Goal: Information Seeking & Learning: Learn about a topic

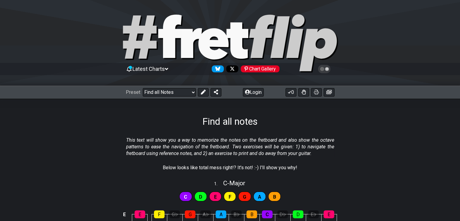
click at [189, 90] on select "Welcome to #fretflip! Initial Preset Custom Preset Minor Pentatonic Major Penta…" at bounding box center [169, 92] width 53 height 8
click at [143, 88] on select "Welcome to #fretflip! Initial Preset Custom Preset Minor Pentatonic Major Penta…" at bounding box center [169, 92] width 53 height 8
select select "/welcome"
select select "C"
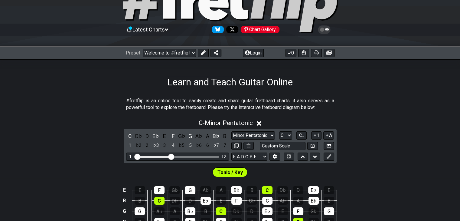
scroll to position [40, 0]
click at [174, 156] on input "Visible fret range" at bounding box center [178, 156] width 86 height 0
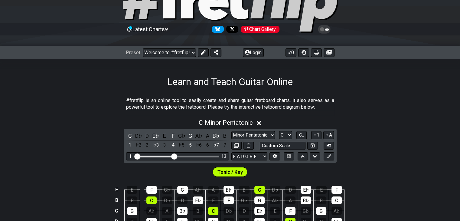
click at [289, 133] on select "A♭ A A♯ B♭ B C C♯ D♭ D D♯ E♭ E F F♯ G♭ G G♯" at bounding box center [285, 135] width 13 height 8
click at [289, 135] on select "A♭ A A♯ B♭ B C C♯ D♭ D D♯ E♭ E F F♯ G♭ G G♯" at bounding box center [285, 135] width 13 height 8
click at [268, 133] on select "Minor Pentatonic Click to edit Minor Pentatonic Major Pentatonic Minor Blues Ma…" at bounding box center [254, 135] width 44 height 8
click at [268, 134] on select "Minor Pentatonic Click to edit Minor Pentatonic Major Pentatonic Minor Blues Ma…" at bounding box center [254, 135] width 44 height 8
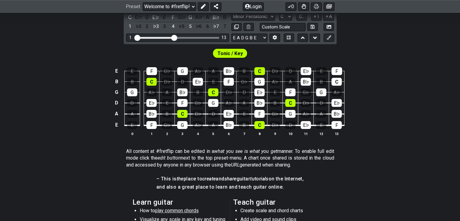
scroll to position [76, 0]
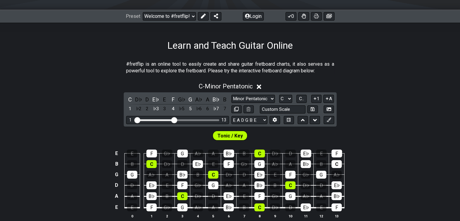
click at [314, 108] on icon at bounding box center [313, 109] width 4 height 4
select select "Custom Scale"
click at [261, 99] on select "Minor Pentatonic Custom Scale Minor Pentatonic Major Pentatonic Minor Blues Maj…" at bounding box center [254, 99] width 44 height 8
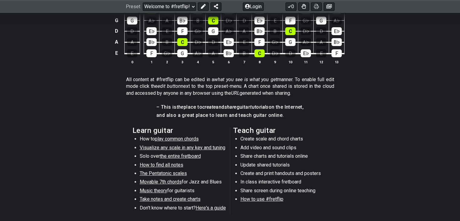
scroll to position [231, 0]
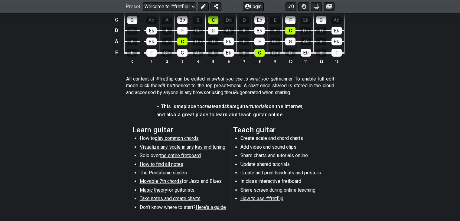
click at [187, 156] on span "the entire fretboard" at bounding box center [180, 156] width 41 height 6
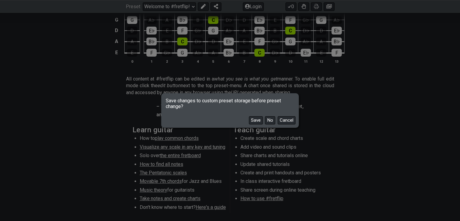
click at [258, 119] on button "Save" at bounding box center [256, 120] width 14 height 8
select select "/how-to-solo"
select select "Minor Pentatonic"
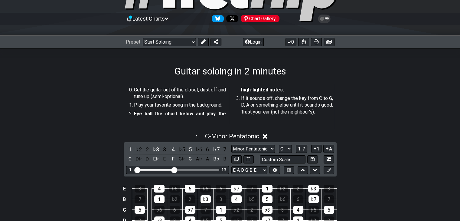
scroll to position [36, 0]
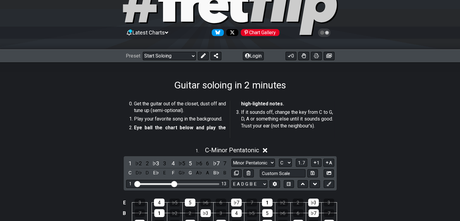
click at [166, 54] on select "Welcome to #fretflip! Initial Preset Learn and Teach Guitar Online Minor Pentat…" at bounding box center [169, 56] width 53 height 8
click at [143, 52] on select "Welcome to #fretflip! Initial Preset Learn and Teach Guitar Online Minor Pentat…" at bounding box center [169, 56] width 53 height 8
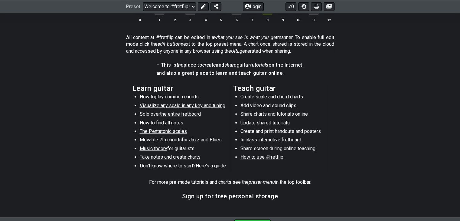
scroll to position [269, 0]
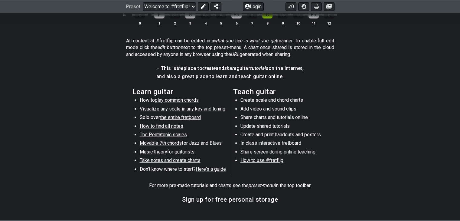
click at [163, 127] on span "How to find all notes" at bounding box center [162, 126] width 44 height 6
select select "/find-all-notes"
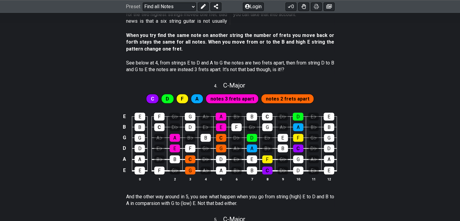
scroll to position [575, 0]
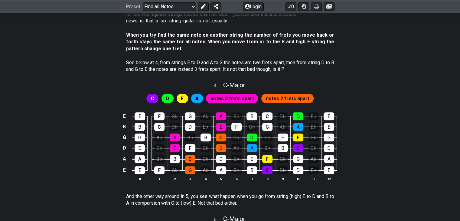
click at [35, 89] on div "4 . C - Major" at bounding box center [230, 84] width 460 height 12
select select "C"
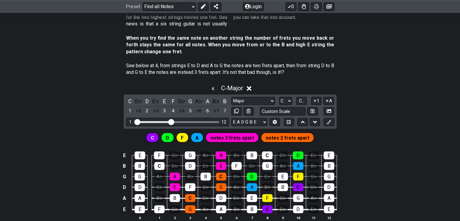
scroll to position [571, 0]
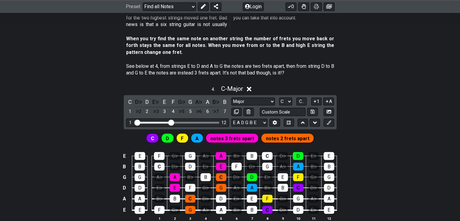
click at [35, 89] on div "4 . C - Major" at bounding box center [230, 87] width 460 height 12
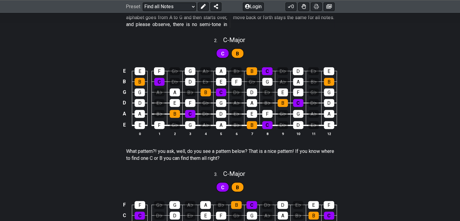
scroll to position [338, 0]
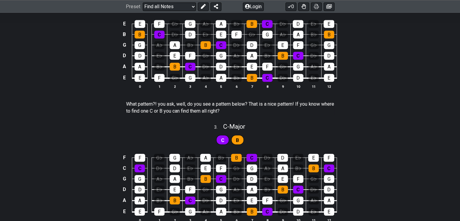
click at [224, 139] on span "C" at bounding box center [222, 140] width 3 height 9
click at [205, 126] on div "3 . C - Major" at bounding box center [230, 125] width 460 height 12
select select "C"
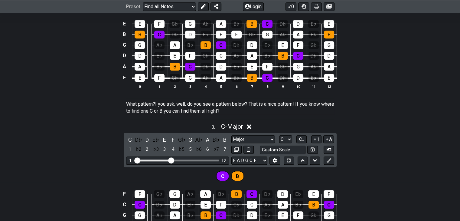
click at [287, 140] on select "A♭ A A♯ B♭ B C C♯ D♭ D D♯ E♭ E F F♯ G♭ G G♯" at bounding box center [285, 139] width 13 height 8
click at [73, 83] on div "E E F G♭ G A♭ A B♭ B C D♭ D E♭ E B B C D♭ D E♭ E F G♭ G A♭ A B♭ B G G A♭ A B♭ B…" at bounding box center [230, 54] width 460 height 85
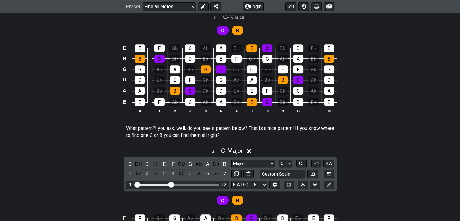
scroll to position [305, 0]
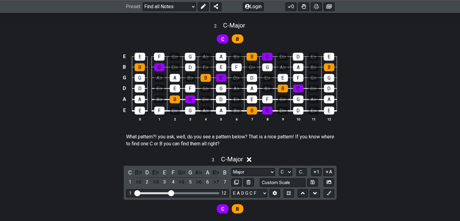
click at [100, 133] on section "What pattern?! you ask, well, do you see a pattern below? That is a nice patter…" at bounding box center [230, 141] width 460 height 21
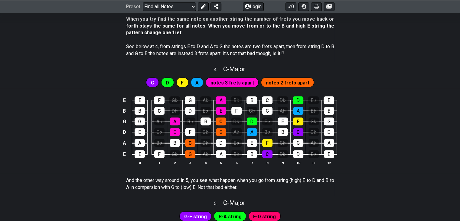
scroll to position [628, 0]
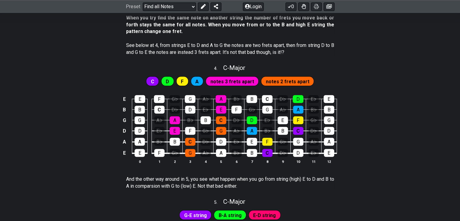
click at [251, 80] on span "notes 3 frets apart" at bounding box center [233, 81] width 44 height 9
click at [220, 102] on div "A" at bounding box center [221, 99] width 11 height 8
click at [221, 107] on div "E" at bounding box center [221, 110] width 10 height 8
click at [173, 120] on div "A" at bounding box center [175, 120] width 10 height 8
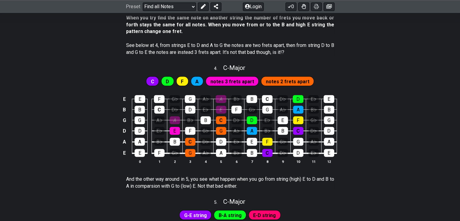
click at [173, 129] on div "E" at bounding box center [175, 131] width 10 height 8
drag, startPoint x: 265, startPoint y: 152, endPoint x: 287, endPoint y: 162, distance: 24.2
click at [287, 162] on th "9" at bounding box center [282, 161] width 15 height 6
click at [300, 133] on div "C" at bounding box center [298, 131] width 10 height 8
click at [296, 122] on div "F" at bounding box center [298, 120] width 10 height 8
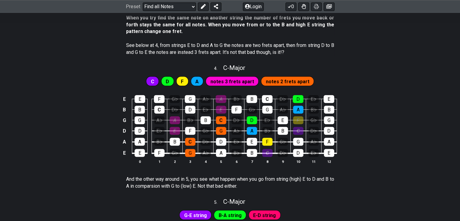
click at [297, 113] on td "F" at bounding box center [298, 115] width 15 height 11
click at [296, 109] on div "A" at bounding box center [298, 110] width 10 height 8
click at [300, 98] on div "D" at bounding box center [298, 99] width 11 height 8
click at [254, 120] on div "D" at bounding box center [252, 120] width 10 height 8
click at [253, 127] on div "A" at bounding box center [252, 131] width 10 height 8
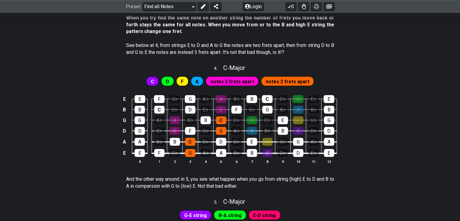
click at [265, 138] on div "F" at bounding box center [267, 142] width 10 height 8
click at [266, 99] on div "C" at bounding box center [267, 99] width 11 height 8
click at [269, 109] on div "G" at bounding box center [267, 110] width 10 height 8
click at [267, 100] on div "C" at bounding box center [267, 99] width 11 height 8
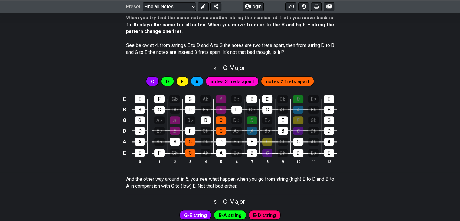
click at [301, 132] on div "C" at bounding box center [298, 131] width 10 height 8
click at [299, 153] on div "D" at bounding box center [298, 153] width 10 height 8
click at [281, 133] on div "B" at bounding box center [283, 131] width 10 height 8
click at [282, 124] on div "E" at bounding box center [283, 120] width 10 height 8
click at [251, 143] on div "E" at bounding box center [252, 142] width 10 height 8
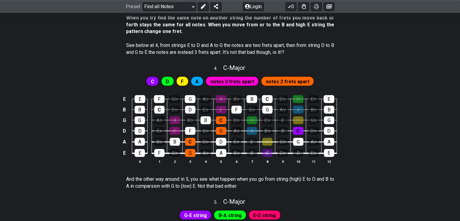
click at [255, 152] on div "B" at bounding box center [252, 153] width 10 height 8
click at [224, 141] on div "D" at bounding box center [221, 142] width 10 height 8
click at [224, 151] on div "A" at bounding box center [221, 153] width 10 height 8
click at [240, 107] on div "F" at bounding box center [237, 110] width 10 height 8
click at [253, 99] on div "B" at bounding box center [252, 99] width 11 height 8
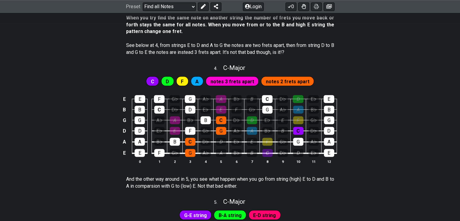
click at [271, 141] on div "F" at bounding box center [267, 142] width 10 height 8
click at [271, 149] on div "C" at bounding box center [267, 153] width 10 height 8
click at [197, 81] on div "A" at bounding box center [197, 81] width 13 height 10
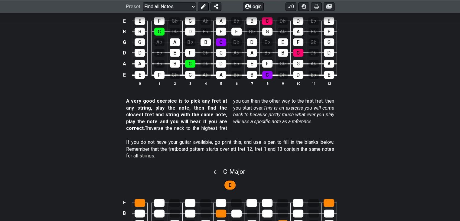
scroll to position [869, 0]
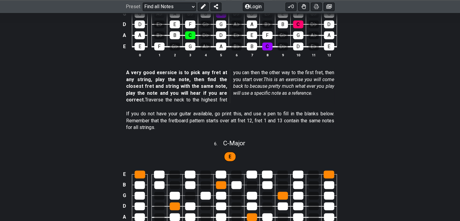
click at [78, 97] on section "A very good exersice is to pick any fret at any string, play the note, then fin…" at bounding box center [230, 87] width 460 height 41
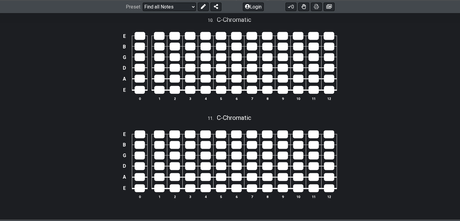
scroll to position [1460, 0]
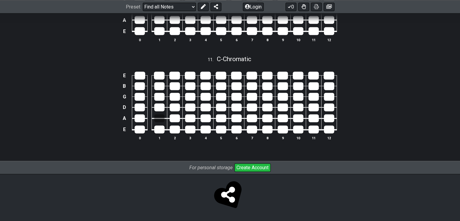
click at [156, 117] on div at bounding box center [159, 118] width 10 height 8
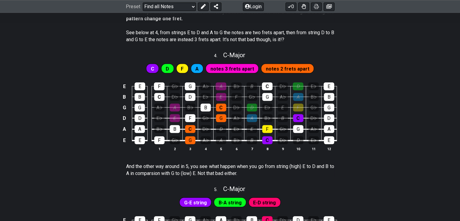
scroll to position [646, 0]
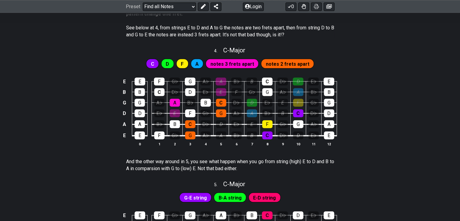
click at [176, 102] on div "A" at bounding box center [175, 103] width 10 height 8
click at [175, 110] on div "E" at bounding box center [175, 113] width 10 height 8
click at [222, 94] on div "E" at bounding box center [221, 92] width 10 height 8
click at [222, 84] on div "A" at bounding box center [221, 81] width 11 height 8
click at [249, 105] on div "D" at bounding box center [252, 103] width 10 height 8
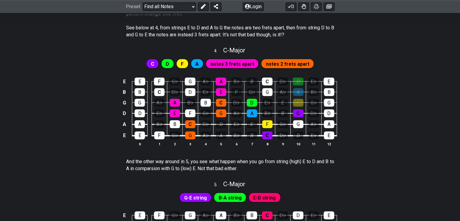
click at [252, 114] on div "A" at bounding box center [252, 113] width 10 height 8
click at [297, 102] on div "F" at bounding box center [298, 103] width 10 height 8
click at [297, 93] on div "A" at bounding box center [298, 92] width 10 height 8
click at [298, 82] on div "D" at bounding box center [298, 81] width 11 height 8
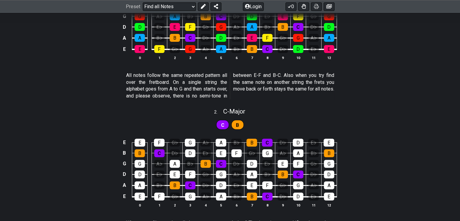
scroll to position [0, 0]
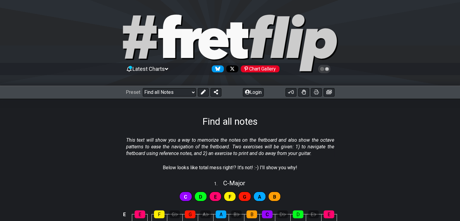
click at [188, 89] on select "Welcome to #fretflip! Initial Preset Learn and Teach Guitar Online Minor Pentat…" at bounding box center [169, 92] width 53 height 8
click at [143, 88] on select "Welcome to #fretflip! Initial Preset Learn and Teach Guitar Online Minor Pentat…" at bounding box center [169, 92] width 53 height 8
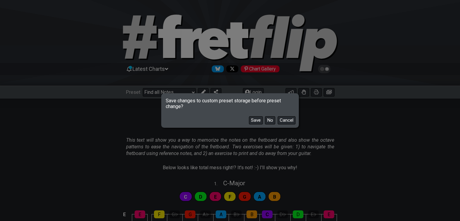
click at [270, 121] on button "No" at bounding box center [270, 120] width 10 height 8
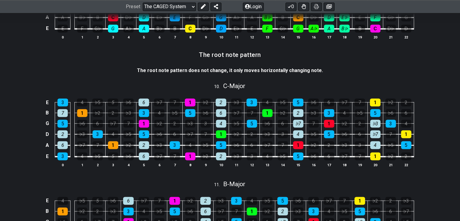
scroll to position [907, 0]
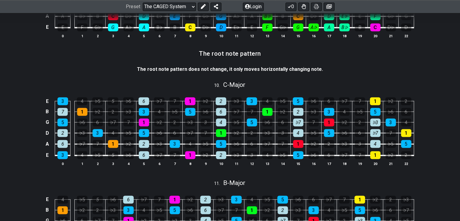
click at [171, 8] on select "Welcome to #fretflip! Initial Preset Learn and Teach Guitar Online Minor Pentat…" at bounding box center [169, 6] width 53 height 8
click at [143, 11] on select "Welcome to #fretflip! Initial Preset Learn and Teach Guitar Online Minor Pentat…" at bounding box center [169, 6] width 53 height 8
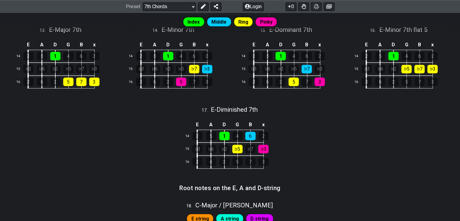
scroll to position [567, 0]
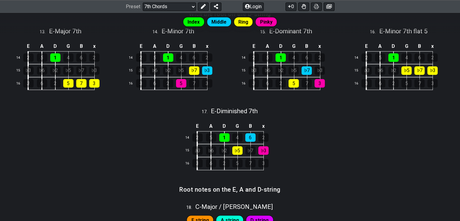
click at [189, 6] on select "Welcome to #fretflip! Initial Preset Learn and Teach Guitar Online Minor Pentat…" at bounding box center [169, 6] width 53 height 8
click at [143, 11] on select "Welcome to #fretflip! Initial Preset Learn and Teach Guitar Online Minor Pentat…" at bounding box center [169, 6] width 53 height 8
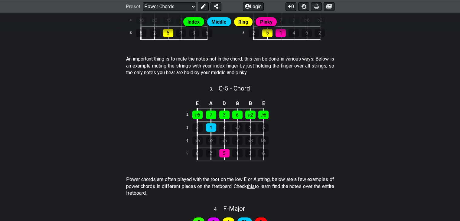
scroll to position [247, 0]
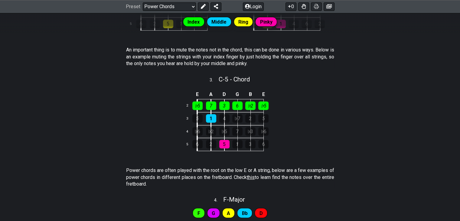
click at [96, 175] on section "Power chords are often played with the root on the low E or A string, below are…" at bounding box center [230, 179] width 460 height 28
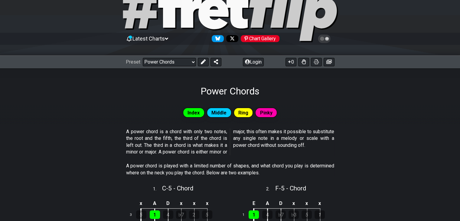
scroll to position [0, 0]
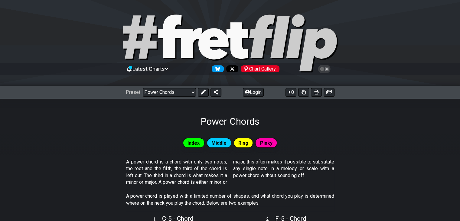
click at [149, 92] on select "Welcome to #fretflip! Initial Preset Learn and Teach Guitar Online Minor Pentat…" at bounding box center [169, 92] width 53 height 8
click at [143, 88] on select "Welcome to #fretflip! Initial Preset Learn and Teach Guitar Online Minor Pentat…" at bounding box center [169, 92] width 53 height 8
select select "/welcome"
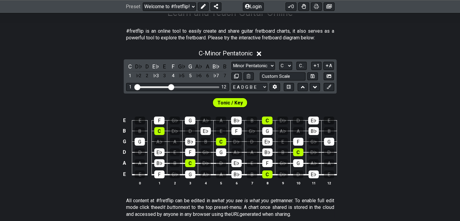
scroll to position [109, 0]
click at [256, 67] on select "Minor Pentatonic Click to edit Minor Pentatonic Major Pentatonic Minor Blues Ma…" at bounding box center [254, 66] width 44 height 8
click at [287, 67] on select "A♭ A A♯ B♭ B C C♯ D♭ D D♯ E♭ E F F♯ G♭ G G♯" at bounding box center [285, 66] width 13 height 8
select select "A"
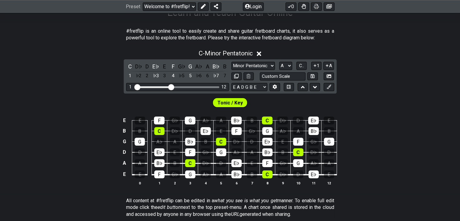
click at [279, 62] on select "A♭ A A♯ B♭ B C C♯ D♭ D D♯ E♭ E F F♯ G♭ G G♯" at bounding box center [285, 66] width 13 height 8
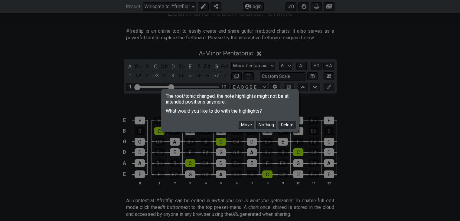
click at [289, 127] on button "Delete" at bounding box center [287, 125] width 17 height 8
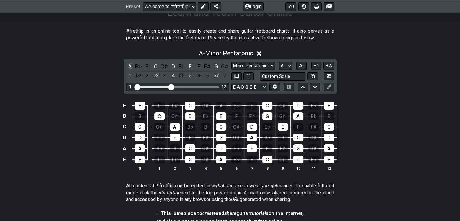
click at [222, 106] on div "A" at bounding box center [221, 106] width 11 height 8
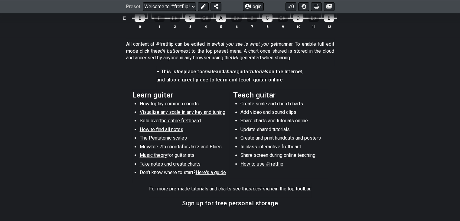
scroll to position [0, 0]
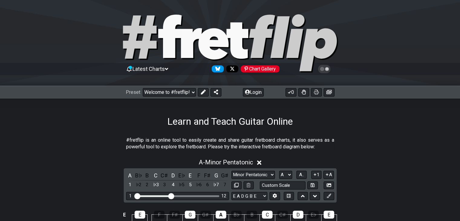
click at [177, 94] on select "Welcome to #fretflip! Initial Preset Learn and Teach Guitar Online Minor Pentat…" at bounding box center [169, 92] width 53 height 8
click at [143, 88] on select "Welcome to #fretflip! Initial Preset Learn and Teach Guitar Online Minor Pentat…" at bounding box center [169, 92] width 53 height 8
click at [183, 94] on select "Welcome to #fretflip! Initial Preset Learn and Teach Guitar Online Minor Pentat…" at bounding box center [169, 92] width 53 height 8
select select "/welcome"
click at [143, 88] on select "Welcome to #fretflip! Initial Preset Learn and Teach Guitar Online Minor Pentat…" at bounding box center [169, 92] width 53 height 8
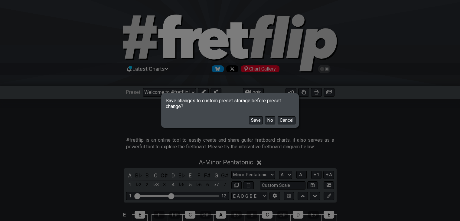
click at [274, 121] on button "No" at bounding box center [270, 120] width 10 height 8
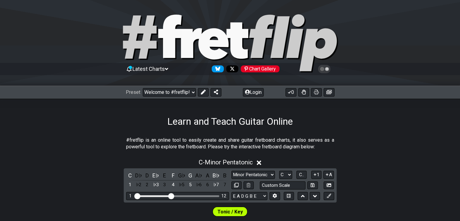
scroll to position [58, 0]
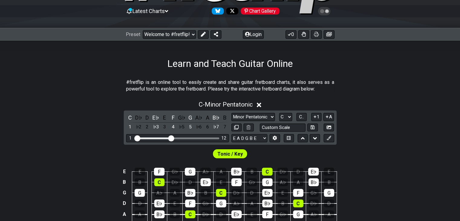
click at [282, 117] on select "A♭ A A♯ B♭ B C C♯ D♭ D D♯ E♭ E F F♯ G♭ G G♯" at bounding box center [285, 117] width 13 height 8
select select "D"
click at [279, 113] on select "A♭ A A♯ B♭ B C C♯ D♭ D D♯ E♭ E F F♯ G♭ G G♯" at bounding box center [285, 117] width 13 height 8
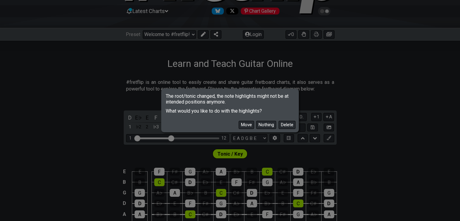
click at [248, 126] on button "Move" at bounding box center [246, 125] width 15 height 8
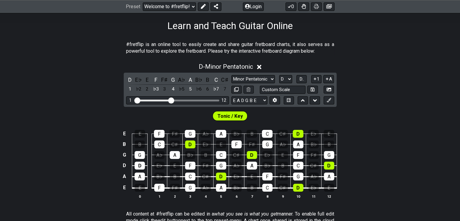
scroll to position [96, 0]
drag, startPoint x: 172, startPoint y: 99, endPoint x: 177, endPoint y: 101, distance: 5.4
click at [177, 100] on input "Visible fret range" at bounding box center [178, 100] width 86 height 0
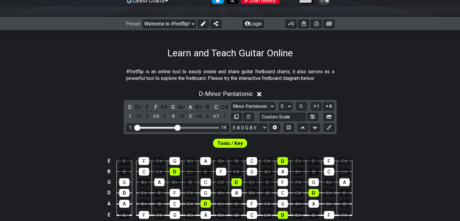
scroll to position [69, 0]
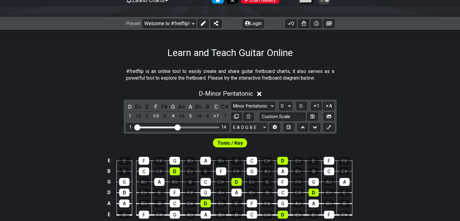
click at [192, 20] on select "Welcome to #fretflip! Initial Preset Learn and Teach Guitar Online Minor Pentat…" at bounding box center [169, 23] width 53 height 8
click at [308, 39] on div "Learn and Teach Guitar Online" at bounding box center [230, 44] width 460 height 28
click at [262, 102] on select "Minor Pentatonic Click to edit Minor Pentatonic Major Pentatonic Minor Blues Ma…" at bounding box center [254, 106] width 44 height 8
click at [297, 114] on input "text" at bounding box center [283, 117] width 46 height 8
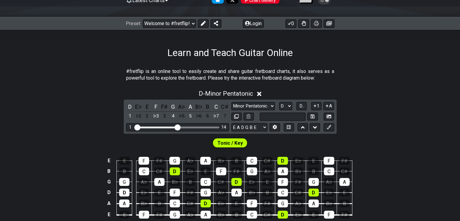
type input "Custom Scale"
click at [336, 90] on div "D - Minor Pentatonic" at bounding box center [230, 91] width 460 height 11
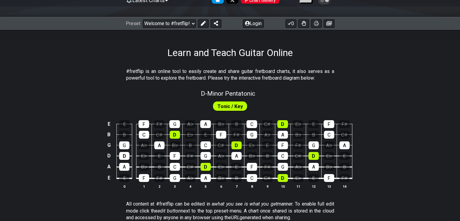
click at [188, 27] on select "Welcome to #fretflip! Initial Preset Learn and Teach Guitar Online Minor Pentat…" at bounding box center [169, 23] width 53 height 8
click at [143, 19] on select "Welcome to #fretflip! Initial Preset Learn and Teach Guitar Online Minor Pentat…" at bounding box center [169, 23] width 53 height 8
click at [191, 21] on select "Welcome to #fretflip! Initial Preset Learn and Teach Guitar Online Minor Pentat…" at bounding box center [169, 23] width 53 height 8
select select "/welcome"
click at [143, 19] on select "Welcome to #fretflip! Initial Preset Learn and Teach Guitar Online Minor Pentat…" at bounding box center [169, 23] width 53 height 8
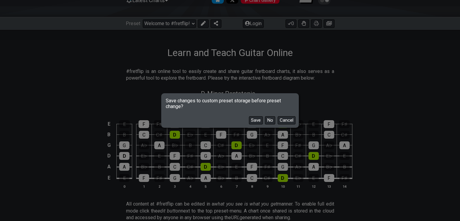
click at [270, 120] on button "No" at bounding box center [270, 120] width 10 height 8
select select "C"
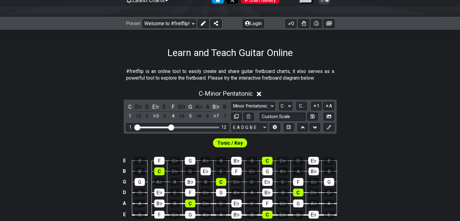
click at [189, 24] on select "Welcome to #fretflip! Initial Preset Learn and Teach Guitar Online Minor Pentat…" at bounding box center [169, 23] width 53 height 8
click at [143, 19] on select "Welcome to #fretflip! Initial Preset Learn and Teach Guitar Online Minor Pentat…" at bounding box center [169, 23] width 53 height 8
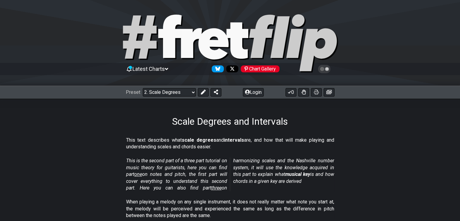
click at [169, 97] on div "Preset Welcome to #fretflip! Initial Preset Learn and Teach Guitar Online Minor…" at bounding box center [230, 92] width 460 height 13
click at [164, 94] on select "Welcome to #fretflip! Initial Preset Learn and Teach Guitar Online Minor Pentat…" at bounding box center [169, 92] width 53 height 8
click at [143, 88] on select "Welcome to #fretflip! Initial Preset Learn and Teach Guitar Online Minor Pentat…" at bounding box center [169, 92] width 53 height 8
select select "/guitar-scales"
select select "C"
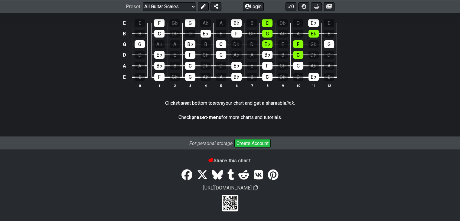
scroll to position [82, 0]
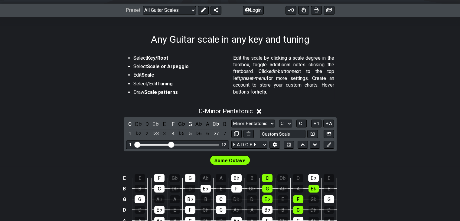
click at [249, 127] on select "Minor Pentatonic Root Minor Pentatonic Major Pentatonic Minor Blues Major Blues…" at bounding box center [254, 124] width 44 height 8
select select "Minor"
click at [232, 120] on select "Minor Pentatonic Root Minor Pentatonic Major Pentatonic Minor Blues Major Blues…" at bounding box center [254, 124] width 44 height 8
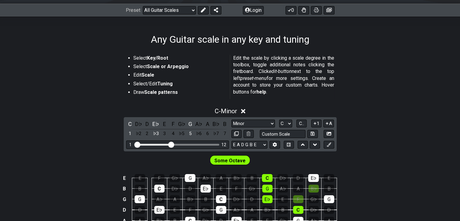
click at [287, 125] on select "A♭ A A♯ B♭ B C C♯ D♭ D D♯ E♭ E F F♯ G♭ G G♯" at bounding box center [285, 124] width 13 height 8
click at [279, 120] on select "A♭ A A♯ B♭ B C C♯ D♭ D D♯ E♭ E F F♯ G♭ G G♯" at bounding box center [285, 124] width 13 height 8
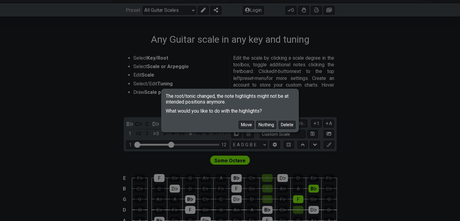
click at [251, 123] on button "Move" at bounding box center [246, 125] width 15 height 8
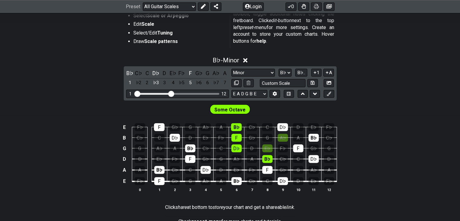
scroll to position [133, 0]
click at [288, 71] on select "A♭ A A♯ B♭ B C C♯ D♭ D D♯ E♭ E F F♯ G♭ G G♯" at bounding box center [285, 72] width 13 height 8
select select "B"
click at [279, 68] on select "A♭ A A♯ B♭ B C C♯ D♭ D D♯ E♭ E F F♯ G♭ G G♯" at bounding box center [285, 72] width 13 height 8
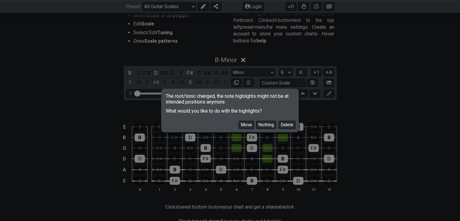
click at [247, 125] on button "Move" at bounding box center [246, 125] width 15 height 8
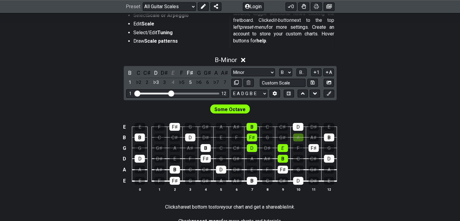
click at [283, 149] on div "E" at bounding box center [283, 148] width 10 height 8
click at [301, 135] on div "A" at bounding box center [298, 137] width 10 height 8
click at [254, 76] on div "Minor Pentatonic Root Minor Pentatonic Major Pentatonic Minor Blues Major Blues…" at bounding box center [283, 77] width 103 height 19
click at [254, 73] on select "Minor Pentatonic Root Minor Pentatonic Major Pentatonic Minor Blues Major Blues…" at bounding box center [254, 72] width 44 height 8
click at [232, 68] on select "Minor Pentatonic Root Minor Pentatonic Major Pentatonic Minor Blues Major Blues…" at bounding box center [254, 72] width 44 height 8
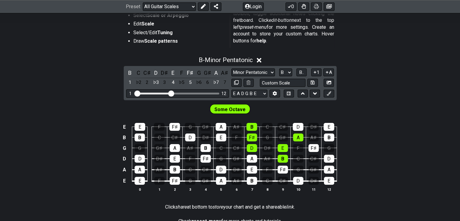
click at [265, 73] on select "Minor Pentatonic Root Minor Pentatonic Major Pentatonic Minor Blues Major Blues…" at bounding box center [254, 72] width 44 height 8
click at [232, 68] on select "Minor Pentatonic Root Minor Pentatonic Major Pentatonic Minor Blues Major Blues…" at bounding box center [254, 72] width 44 height 8
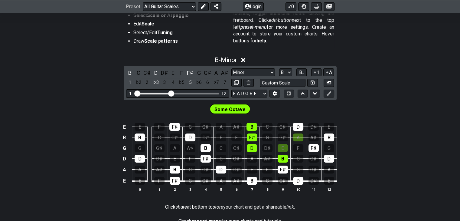
click at [283, 148] on div "E" at bounding box center [283, 148] width 10 height 8
click at [296, 138] on div "A" at bounding box center [298, 137] width 10 height 8
click at [282, 149] on div "E" at bounding box center [283, 148] width 10 height 8
click at [298, 139] on div "A" at bounding box center [298, 137] width 10 height 8
click at [266, 71] on select "Minor Pentatonic Root Minor Pentatonic Major Pentatonic Minor Blues Major Blues…" at bounding box center [254, 72] width 44 height 8
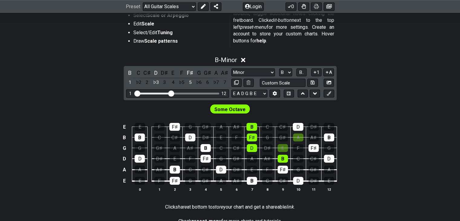
select select "Minor Pentatonic"
click at [232, 68] on select "Minor Pentatonic Root Minor Pentatonic Major Pentatonic Minor Blues Major Blues…" at bounding box center [254, 72] width 44 height 8
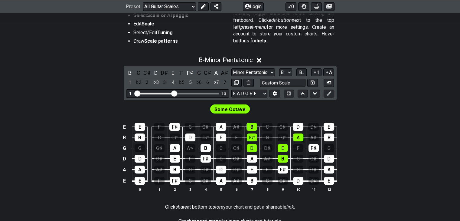
click at [175, 93] on input "Visible fret range" at bounding box center [178, 93] width 86 height 0
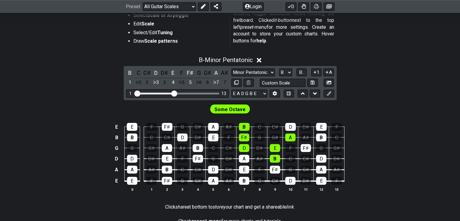
click at [112, 113] on div "Some Octave" at bounding box center [230, 107] width 460 height 15
